Goal: Information Seeking & Learning: Learn about a topic

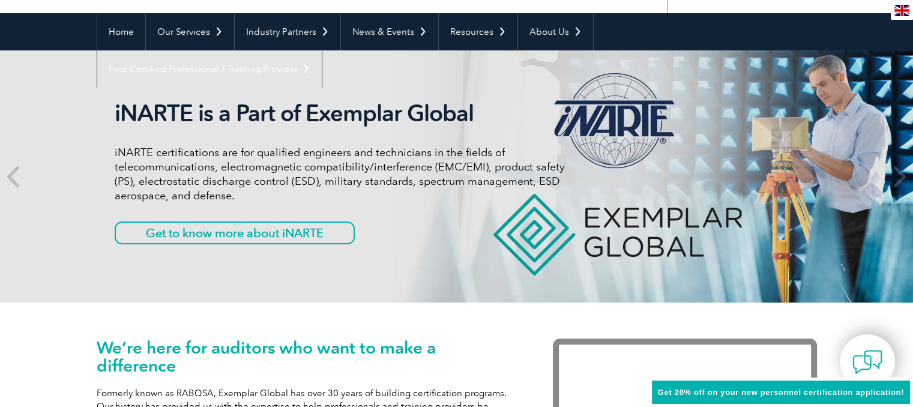
scroll to position [120, 0]
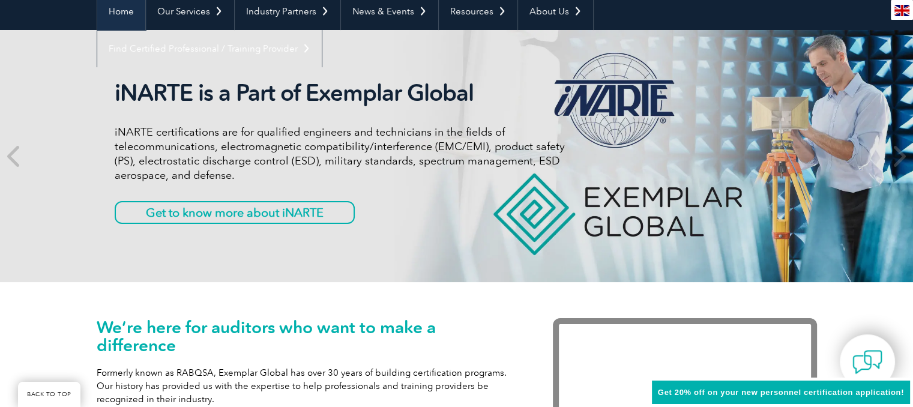
click at [115, 13] on link "Home" at bounding box center [121, 11] width 48 height 37
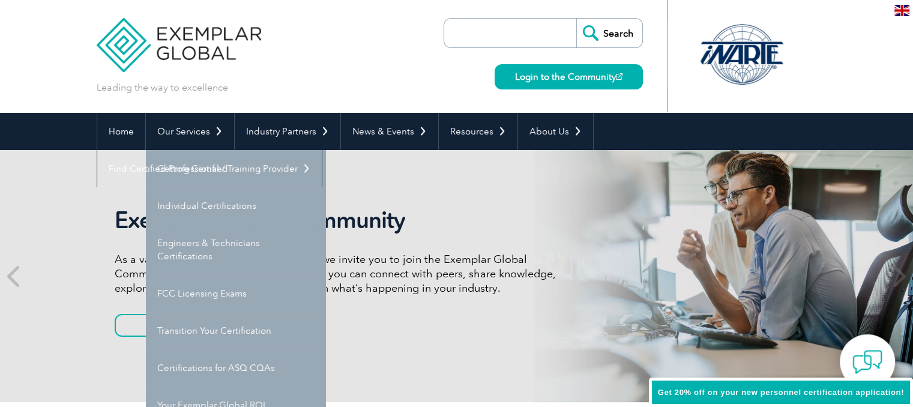
click at [194, 132] on link "Our Services" at bounding box center [190, 131] width 88 height 37
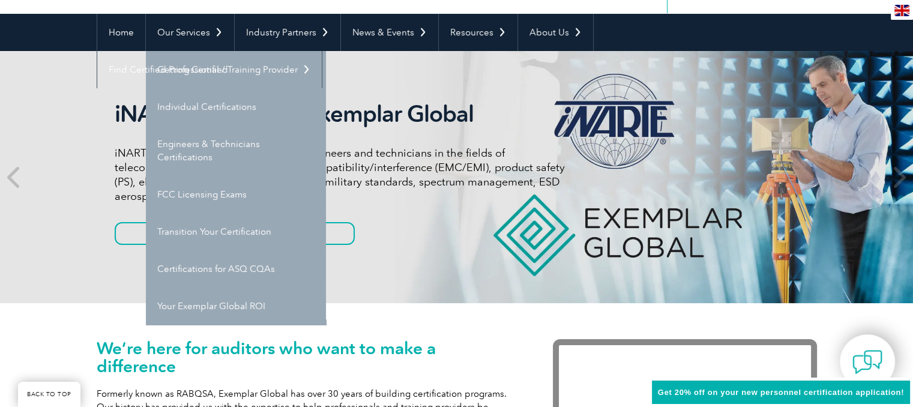
scroll to position [120, 0]
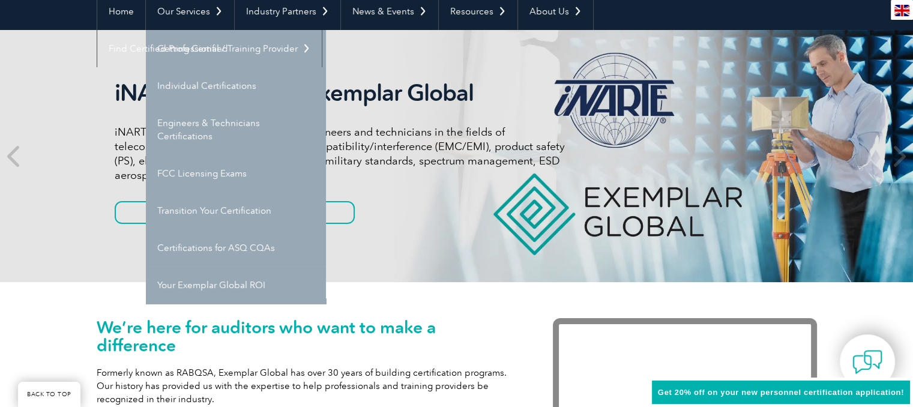
click at [452, 253] on div "iNARTE is a Part of Exemplar Global iNARTE certifications are for qualified eng…" at bounding box center [457, 156] width 720 height 252
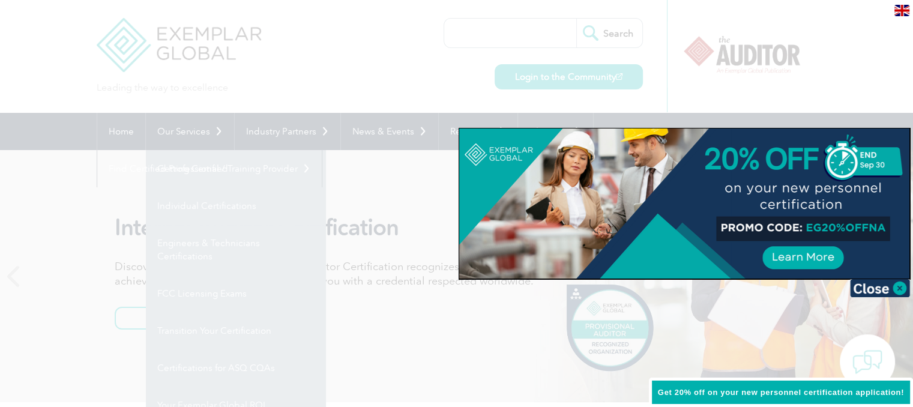
click at [347, 29] on div at bounding box center [456, 203] width 913 height 407
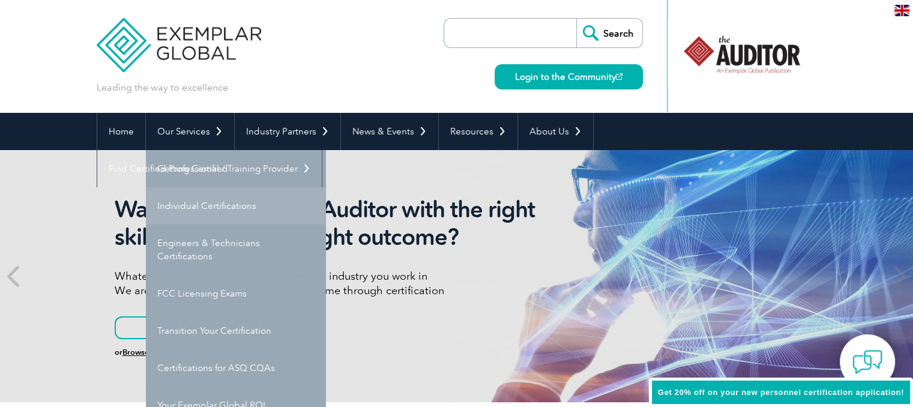
click at [219, 208] on link "Individual Certifications" at bounding box center [236, 205] width 180 height 37
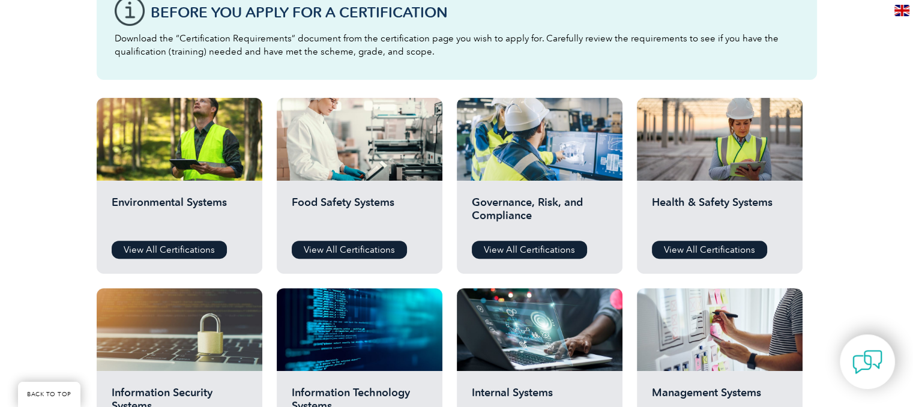
scroll to position [360, 0]
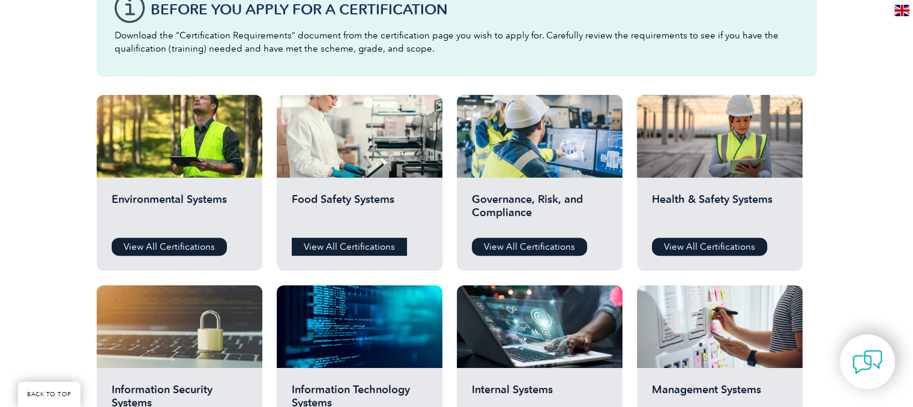
click at [381, 244] on link "View All Certifications" at bounding box center [349, 247] width 115 height 18
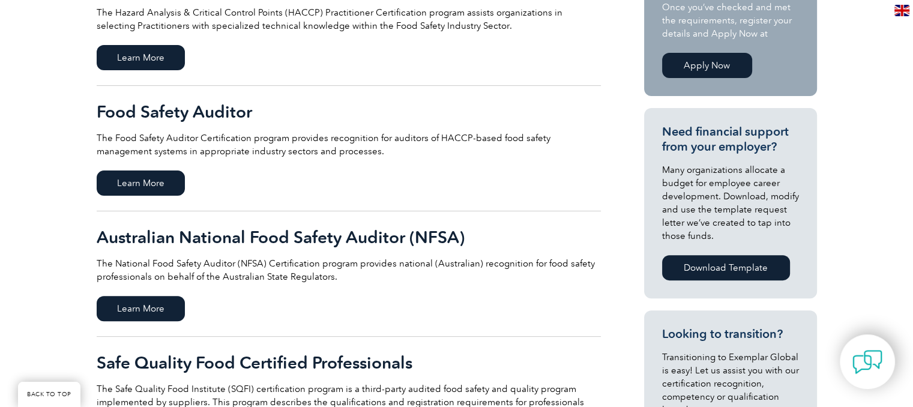
scroll to position [360, 0]
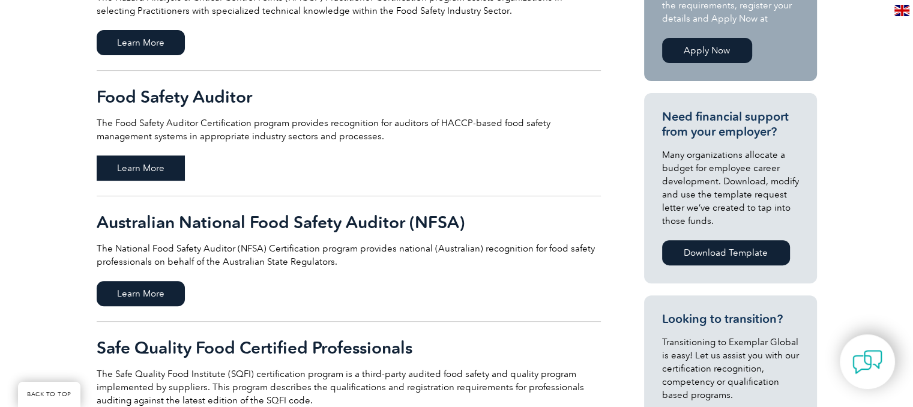
click at [179, 173] on span "Learn More" at bounding box center [141, 167] width 88 height 25
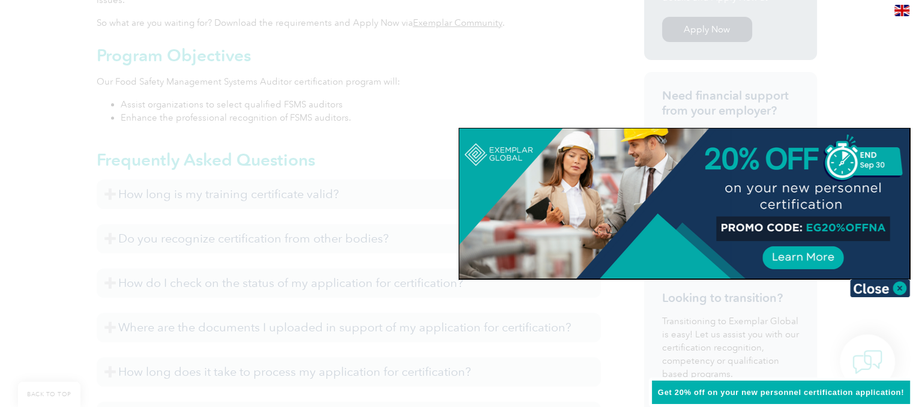
scroll to position [538, 0]
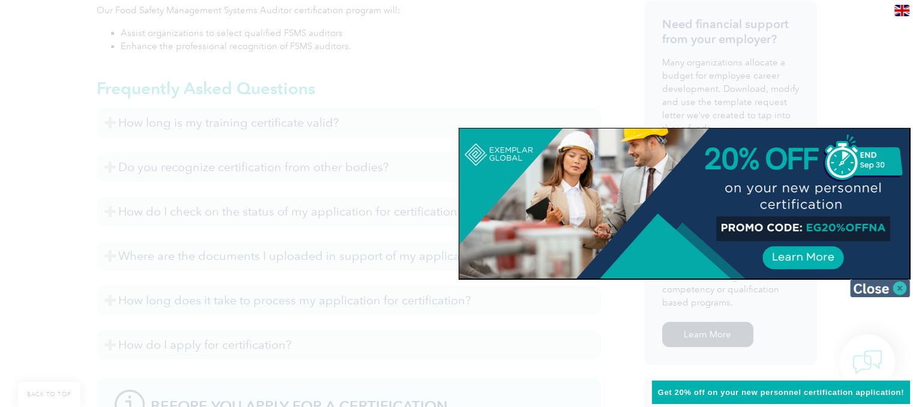
click at [862, 289] on img at bounding box center [880, 288] width 60 height 18
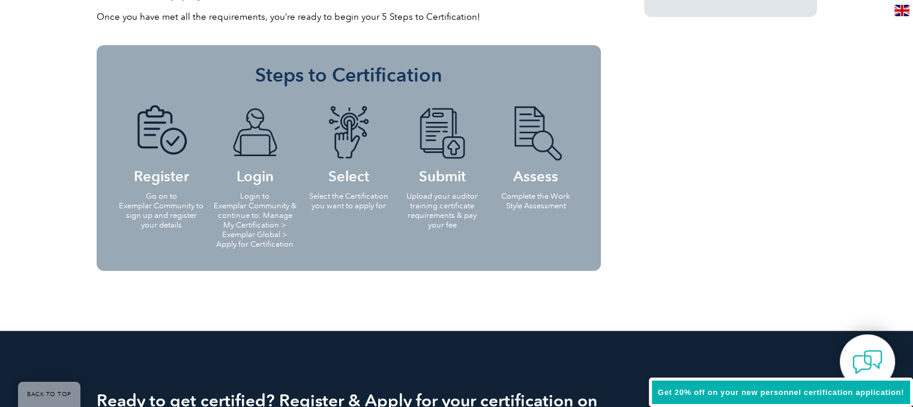
scroll to position [1138, 0]
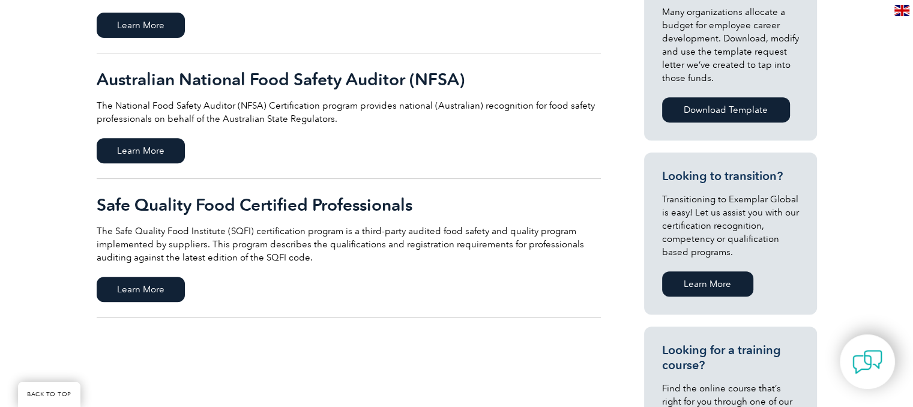
scroll to position [539, 0]
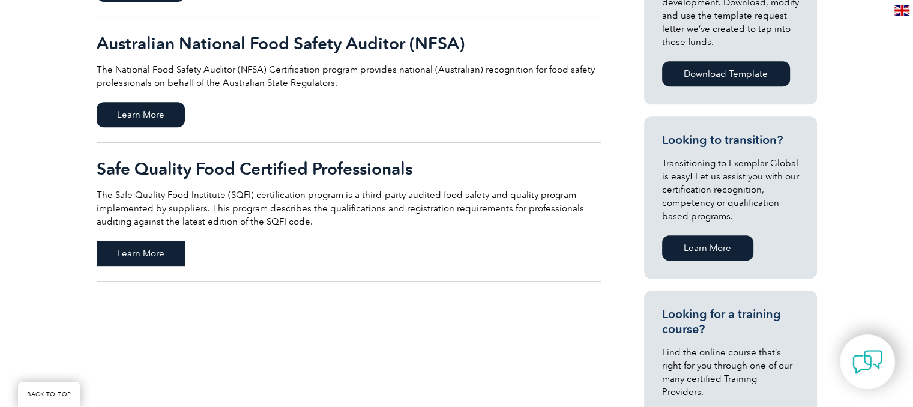
click at [149, 257] on span "Learn More" at bounding box center [141, 253] width 88 height 25
